Goal: Transaction & Acquisition: Purchase product/service

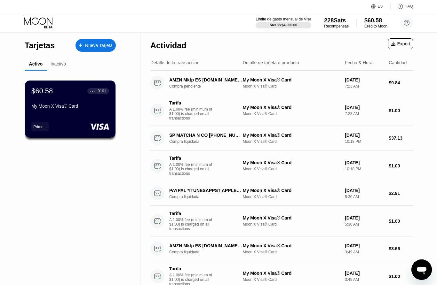
click at [372, 23] on div "$60.58" at bounding box center [376, 20] width 23 height 7
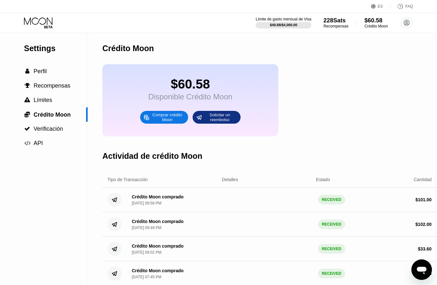
click at [182, 123] on div "Comprar crédito Moon" at bounding box center [167, 117] width 35 height 10
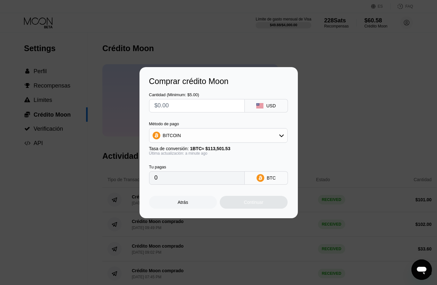
click at [247, 135] on div "BITCOIN" at bounding box center [218, 135] width 138 height 13
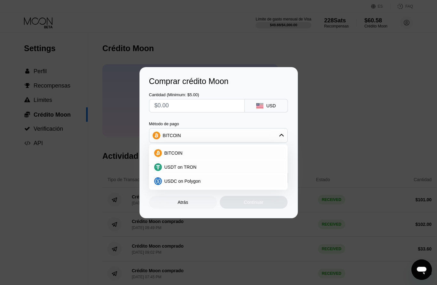
click at [195, 106] on input "text" at bounding box center [197, 106] width 85 height 13
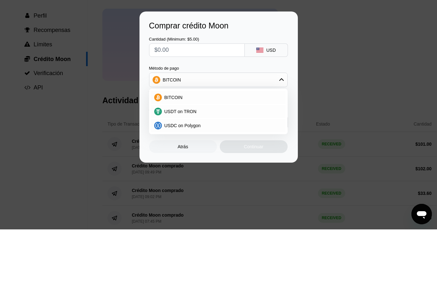
type input "$1"
type input "0.00000882"
type input "$1.7"
type input "0.00001498"
type input "$1.70"
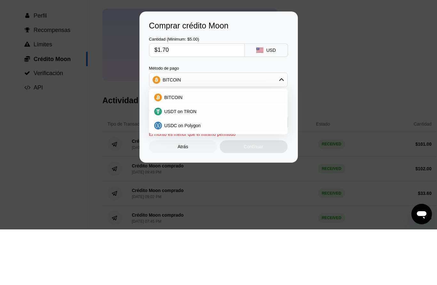
click at [271, 86] on div "Cantidad (Minimum: $5.00) $1.70 USD" at bounding box center [218, 99] width 139 height 27
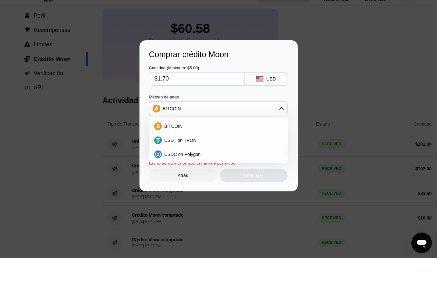
click at [196, 179] on span "USDC on Polygon" at bounding box center [183, 181] width 36 height 5
type input "1.70000000"
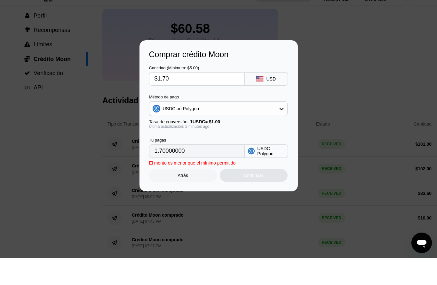
click at [218, 100] on input "$1.70" at bounding box center [197, 106] width 85 height 13
type input "$1."
type input "1.00000000"
type input "$10"
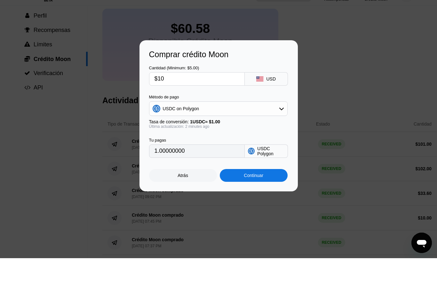
type input "10.00000000"
click at [258, 86] on div "Cantidad (Minimum: $5.00) $10 USD" at bounding box center [218, 99] width 139 height 27
click at [213, 100] on input "$10" at bounding box center [197, 106] width 85 height 13
type input "$1"
type input "1.00000000"
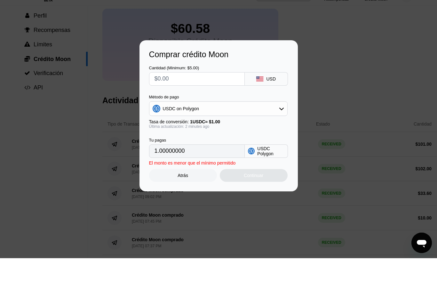
type input "0"
type input "$1"
type input "1.00000000"
click at [267, 86] on div "Cantidad (Minimum: $5.00) $1 USD" at bounding box center [218, 99] width 139 height 27
click at [379, 116] on div "Comprar crédito Moon Cantidad (Minimum: $5.00) $1 USD Método de pago USDC on Po…" at bounding box center [218, 142] width 437 height 151
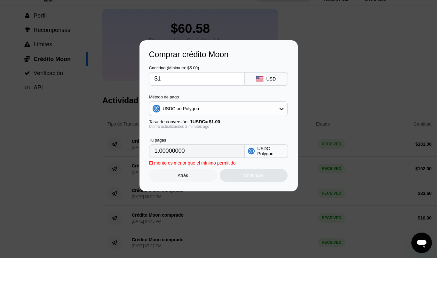
scroll to position [0, 0]
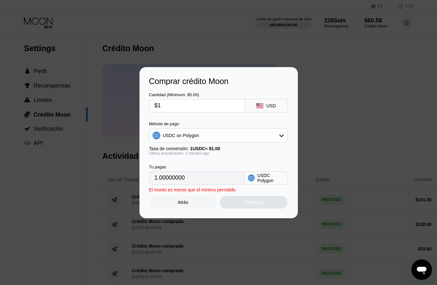
click at [199, 205] on div "Atrás" at bounding box center [183, 202] width 68 height 13
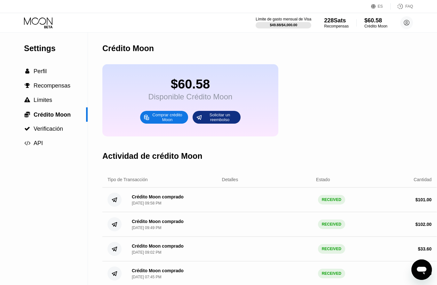
click at [166, 119] on div "Comprar crédito Moon" at bounding box center [167, 117] width 35 height 10
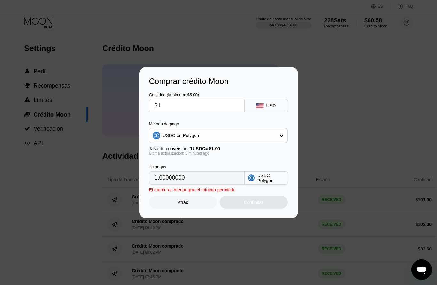
click at [270, 187] on div "El monto es menor que el mínimo permitido Atrás Continuar" at bounding box center [218, 197] width 139 height 24
click at [218, 100] on input "$1" at bounding box center [197, 106] width 85 height 13
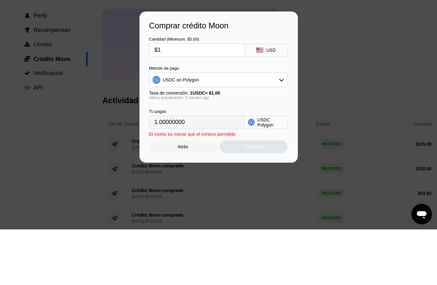
click at [230, 100] on input "$1" at bounding box center [197, 106] width 85 height 13
type input "0"
type input "$4"
type input "4.00000000"
type input "0"
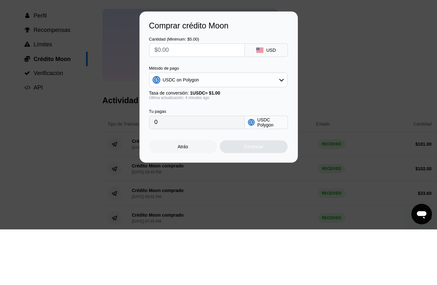
type input "$5"
type input "5.00000000"
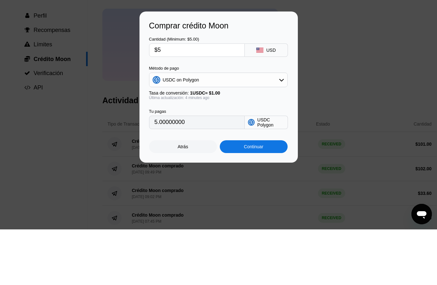
click at [252, 77] on div "Comprar crédito Moon" at bounding box center [218, 81] width 139 height 9
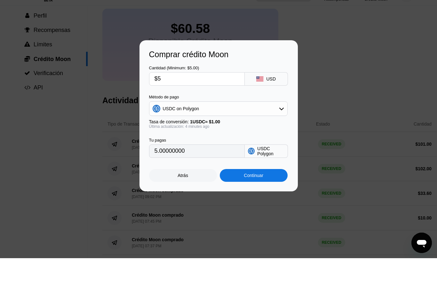
scroll to position [56, 0]
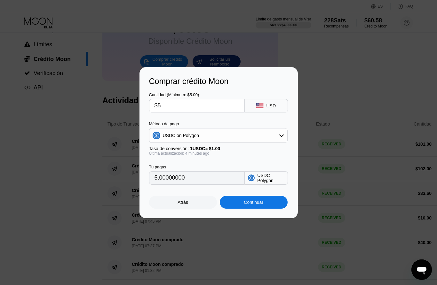
click at [210, 104] on input "$5" at bounding box center [197, 106] width 85 height 13
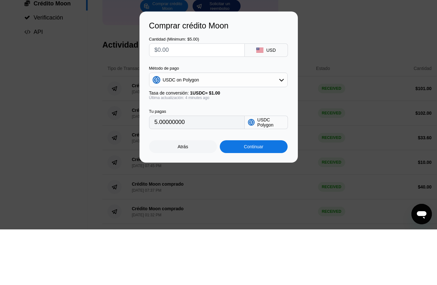
type input "0"
type input "$4"
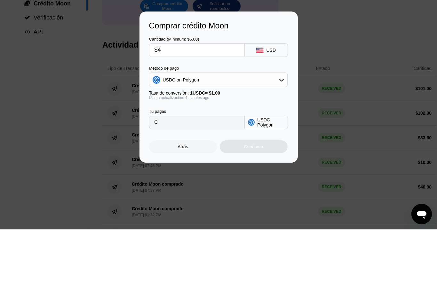
type input "4.00000000"
click at [266, 86] on div "Cantidad (Minimum: $5.00) $4 USD" at bounding box center [218, 99] width 139 height 27
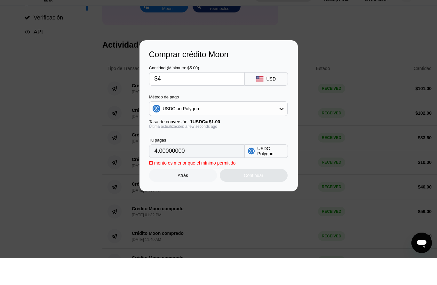
click at [202, 100] on input "$4" at bounding box center [197, 106] width 85 height 13
type input "$4.5"
type input "4.50000000"
click at [260, 86] on div "Cantidad (Minimum: $5.00) $4.5 USD" at bounding box center [218, 99] width 139 height 27
click at [221, 100] on input "$4.5" at bounding box center [197, 106] width 85 height 13
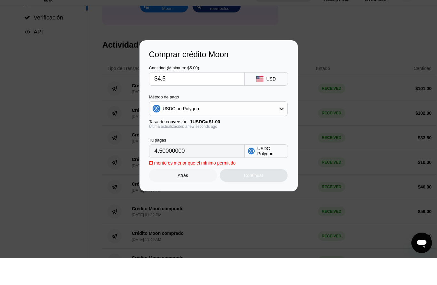
type input "$4."
type input "4.00000000"
type input "$4"
type input "0"
type input "$5"
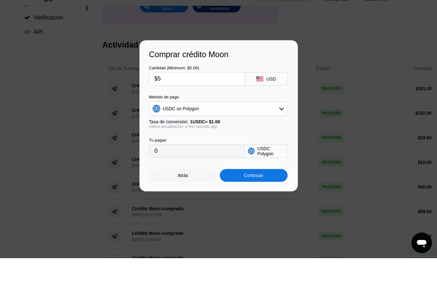
type input "5.00000000"
click at [262, 86] on div "Cantidad (Minimum: $5.00) $5 USD" at bounding box center [218, 99] width 139 height 27
click at [271, 173] on div "USDC Polygon" at bounding box center [270, 178] width 27 height 10
click at [265, 173] on div "USDC Polygon" at bounding box center [270, 178] width 27 height 10
click at [281, 133] on icon at bounding box center [281, 135] width 5 height 5
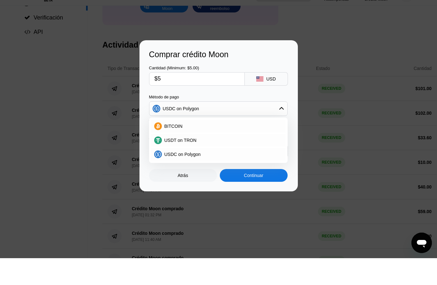
click at [216, 100] on input "$5" at bounding box center [197, 106] width 85 height 13
type input "0"
type input "$4"
type input "4.00000000"
type input "$46"
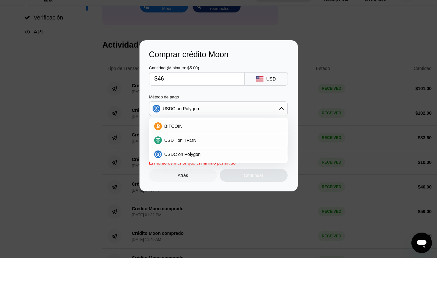
type input "46.00000000"
type input "$467"
type input "467.00000000"
type input "$467"
click at [274, 77] on div "Comprar crédito Moon" at bounding box center [218, 81] width 139 height 9
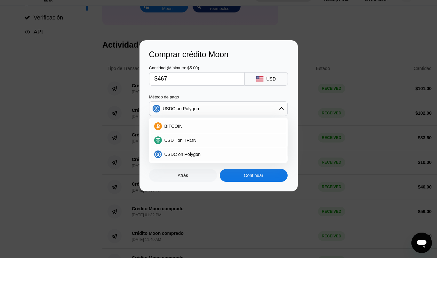
click at [337, 67] on div "Comprar crédito Moon Cantidad (Minimum: $5.00) $467 USD Método de pago USDC on …" at bounding box center [218, 142] width 437 height 151
click at [188, 196] on div "Atrás" at bounding box center [183, 202] width 68 height 13
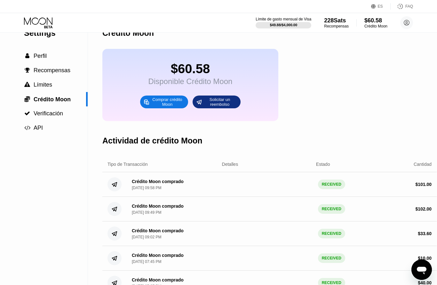
scroll to position [0, 0]
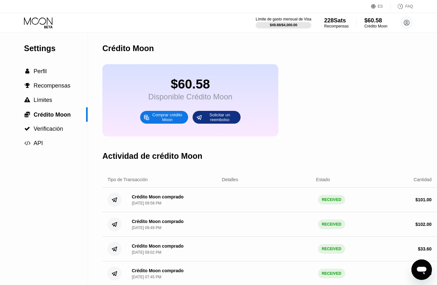
click at [176, 123] on div "Comprar crédito Moon" at bounding box center [167, 117] width 35 height 10
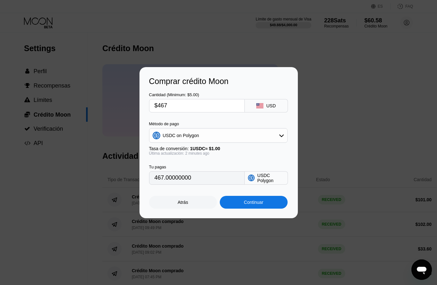
click at [330, 103] on div "Comprar crédito Moon Cantidad (Minimum: $5.00) $467 USD Método de pago USDC on …" at bounding box center [218, 142] width 437 height 151
click at [194, 199] on div "Atrás" at bounding box center [183, 202] width 68 height 13
